Goal: Check status: Check status

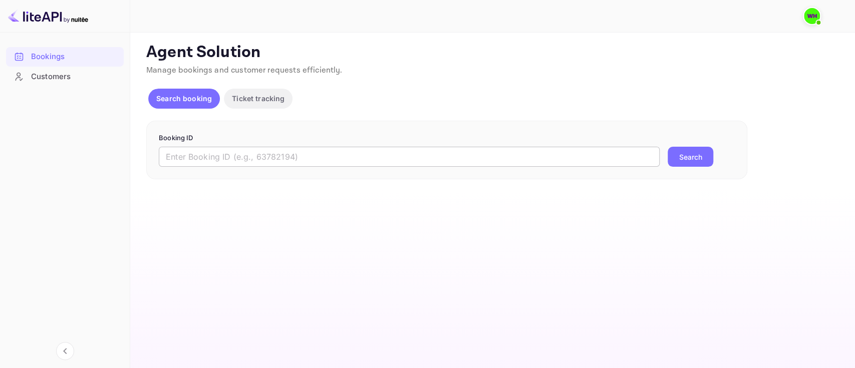
click at [237, 164] on input "text" at bounding box center [409, 157] width 501 height 20
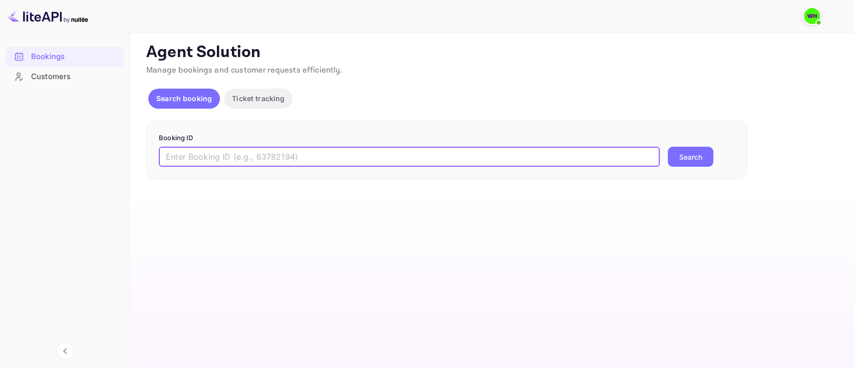
paste input "9752876"
type input "9752876"
click at [668, 147] on button "Search" at bounding box center [691, 157] width 46 height 20
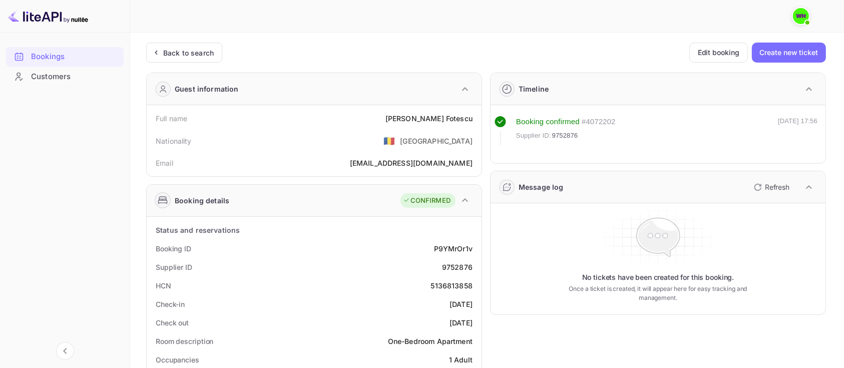
click at [761, 181] on icon "button" at bounding box center [758, 187] width 12 height 12
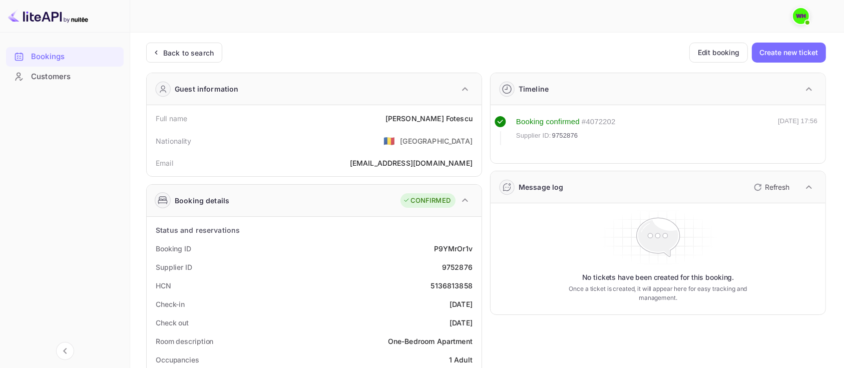
click at [761, 181] on icon "button" at bounding box center [758, 187] width 12 height 12
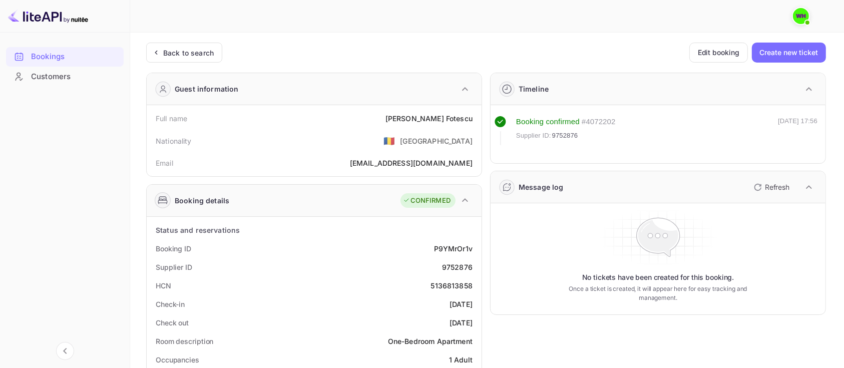
click at [761, 181] on icon "button" at bounding box center [758, 187] width 12 height 12
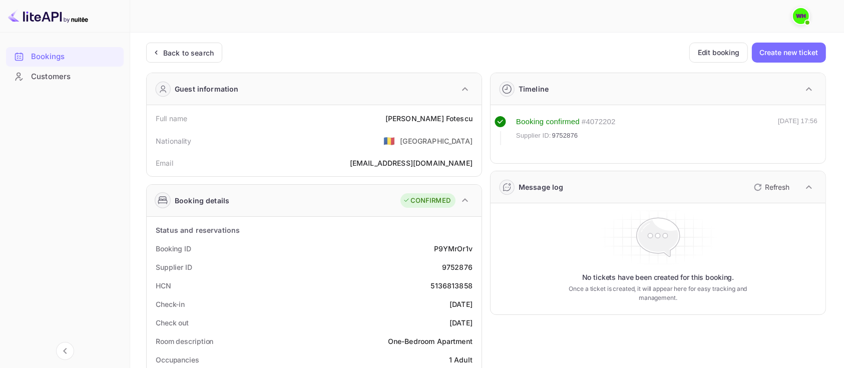
click at [761, 181] on icon "button" at bounding box center [758, 187] width 12 height 12
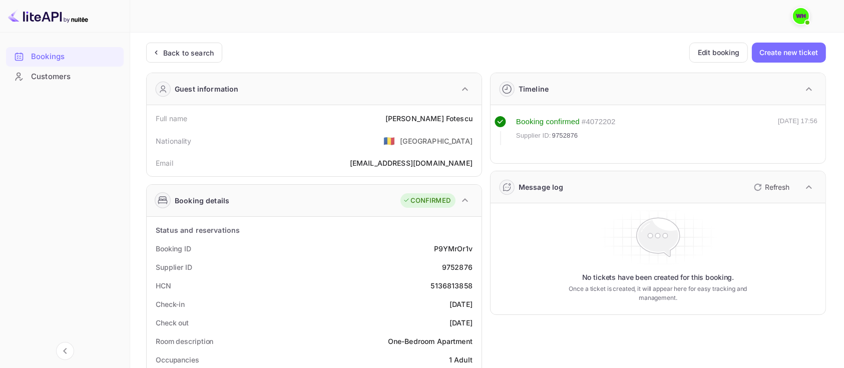
click at [761, 181] on icon "button" at bounding box center [758, 187] width 12 height 12
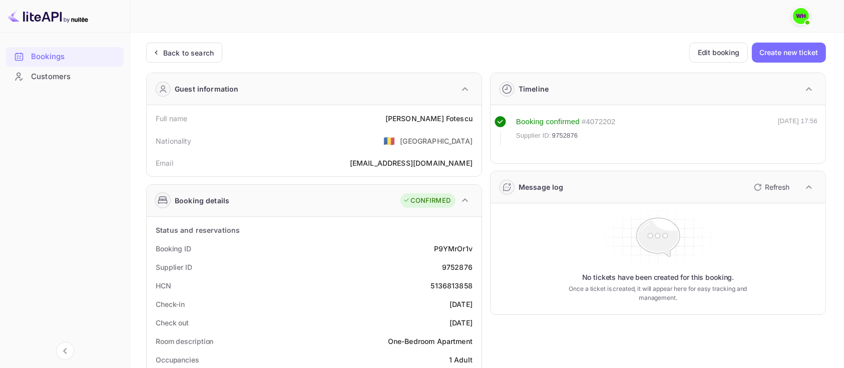
click at [761, 181] on icon "button" at bounding box center [758, 187] width 12 height 12
click at [758, 183] on icon "button" at bounding box center [758, 187] width 12 height 12
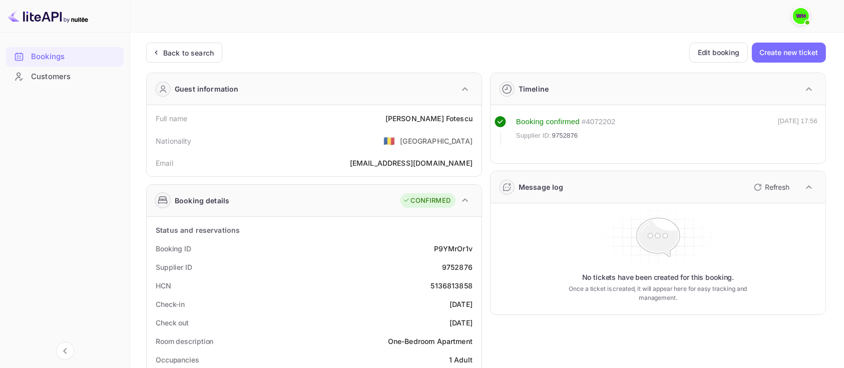
click at [758, 183] on icon "button" at bounding box center [758, 187] width 12 height 12
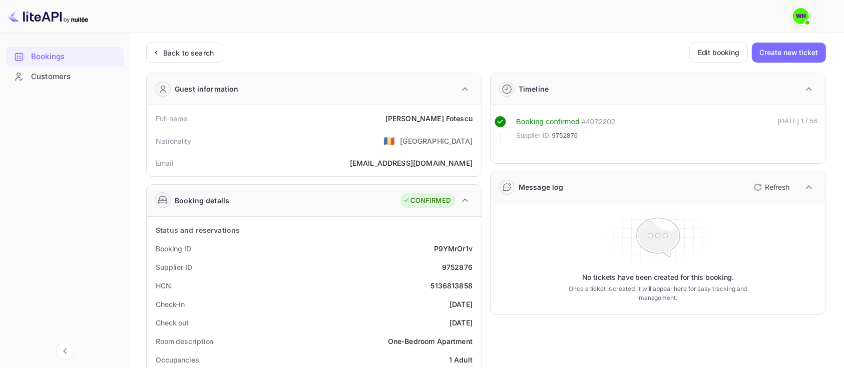
click at [758, 183] on icon "button" at bounding box center [758, 187] width 12 height 12
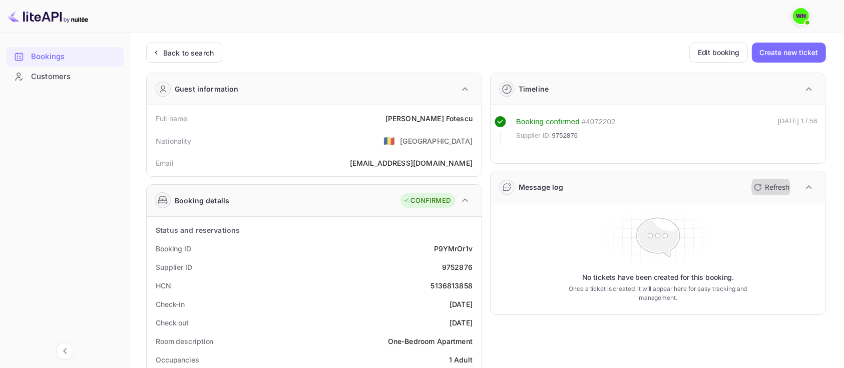
click at [758, 183] on icon "button" at bounding box center [758, 187] width 12 height 12
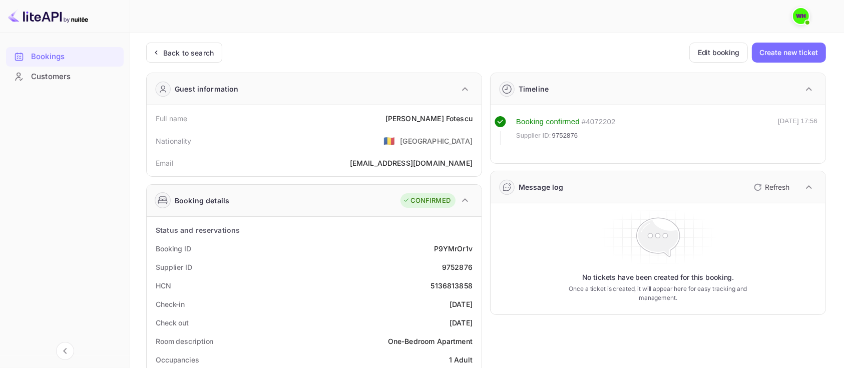
click at [758, 183] on icon "button" at bounding box center [758, 187] width 12 height 12
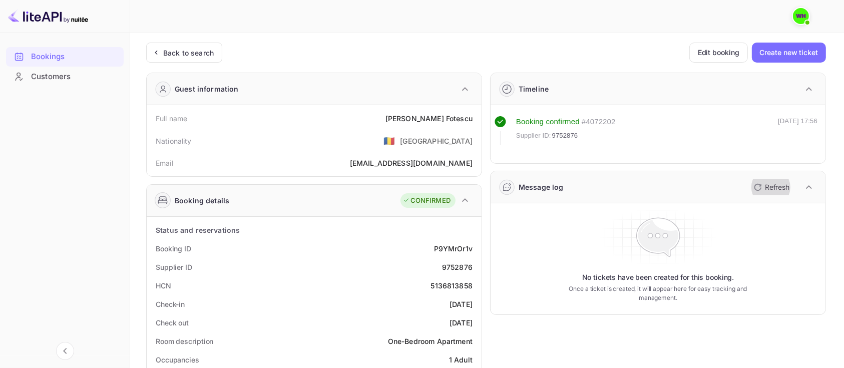
click at [758, 183] on icon "button" at bounding box center [758, 187] width 12 height 12
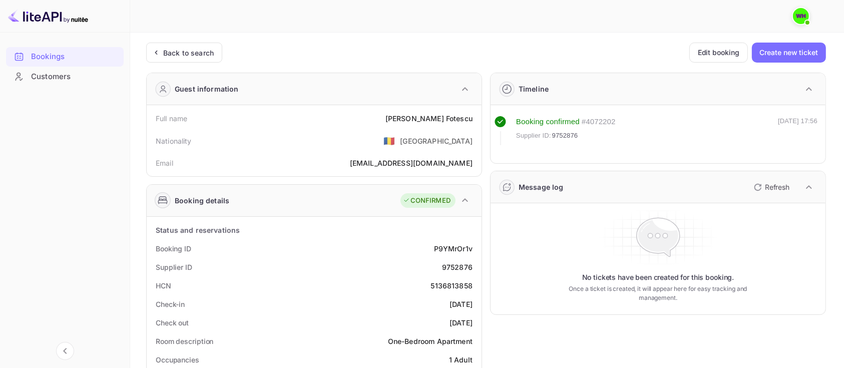
click at [758, 183] on icon "button" at bounding box center [758, 187] width 12 height 12
click at [762, 181] on icon "button" at bounding box center [758, 187] width 12 height 12
click at [762, 184] on icon "button" at bounding box center [758, 187] width 12 height 12
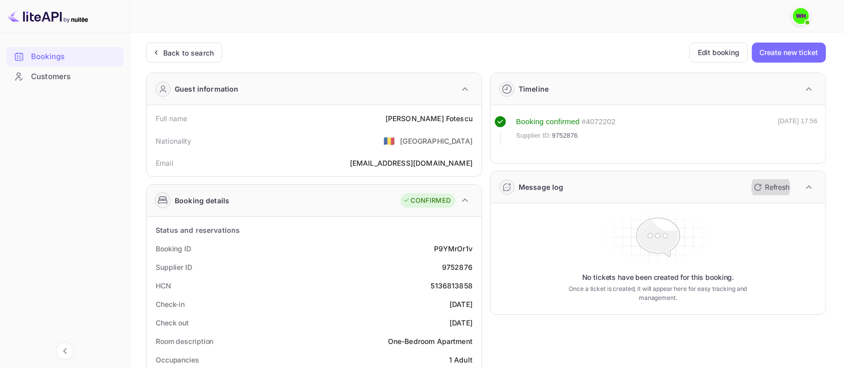
click at [762, 184] on icon "button" at bounding box center [758, 187] width 12 height 12
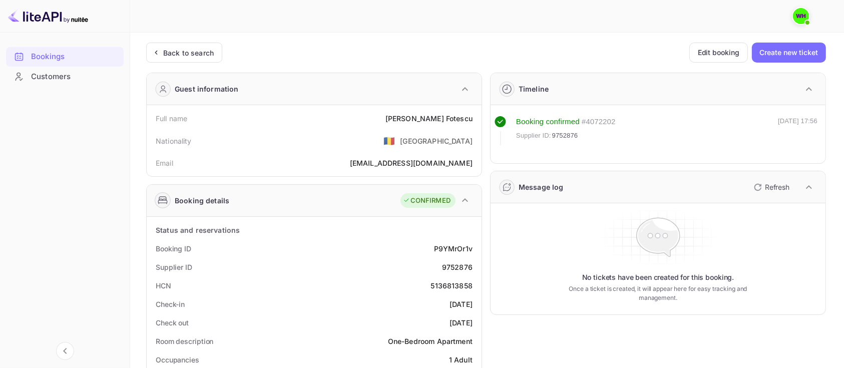
click at [762, 184] on icon "button" at bounding box center [758, 187] width 12 height 12
click at [762, 189] on icon "button" at bounding box center [758, 187] width 12 height 12
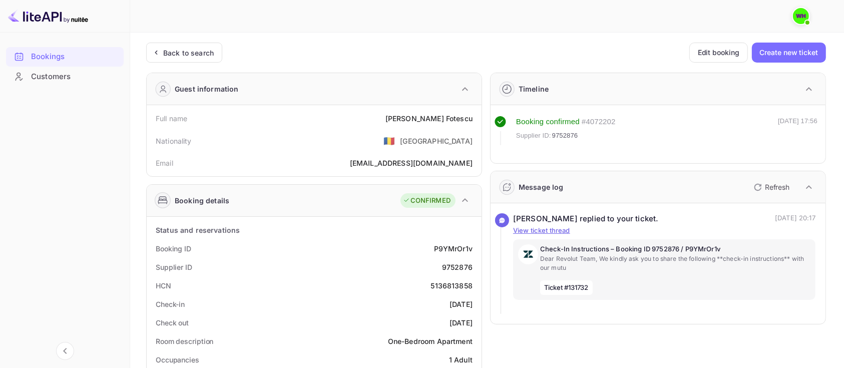
click at [762, 189] on icon "button" at bounding box center [758, 187] width 12 height 12
click at [341, 45] on div "Back to search Edit booking Create new ticket" at bounding box center [486, 53] width 680 height 20
